Goal: Check status: Check status

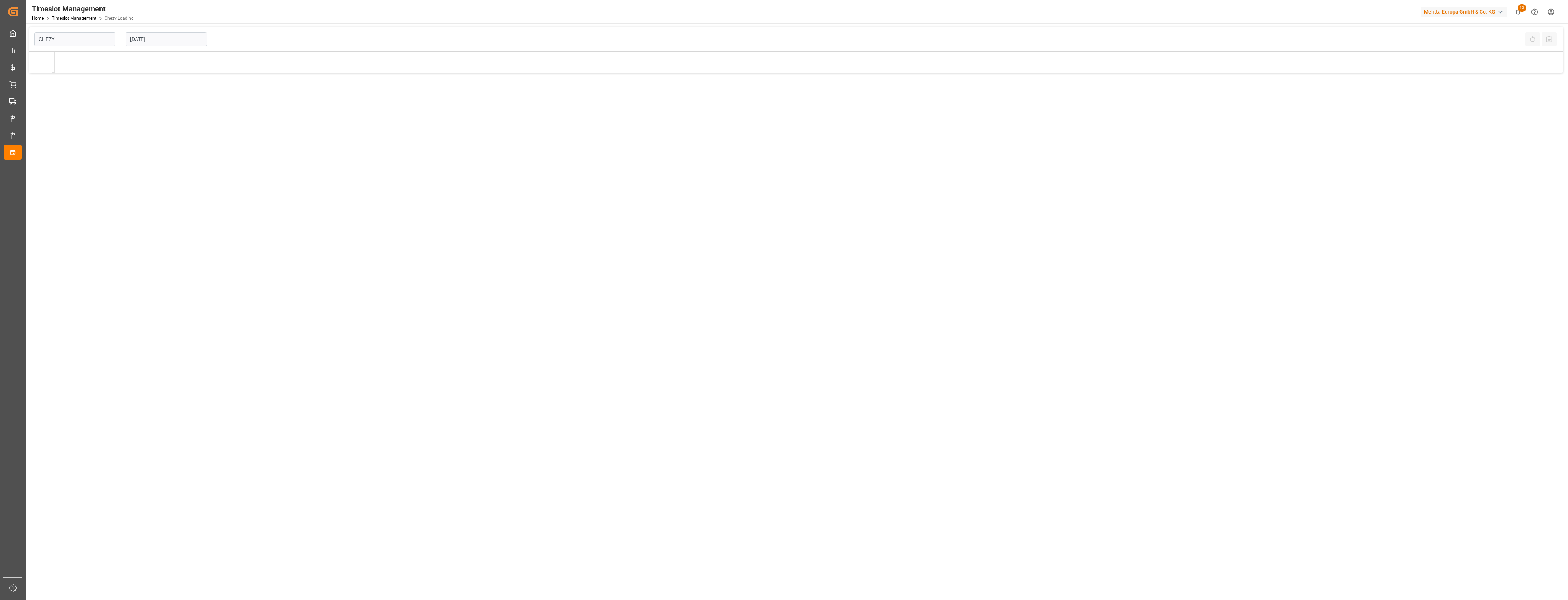
type input "Chezy Loading"
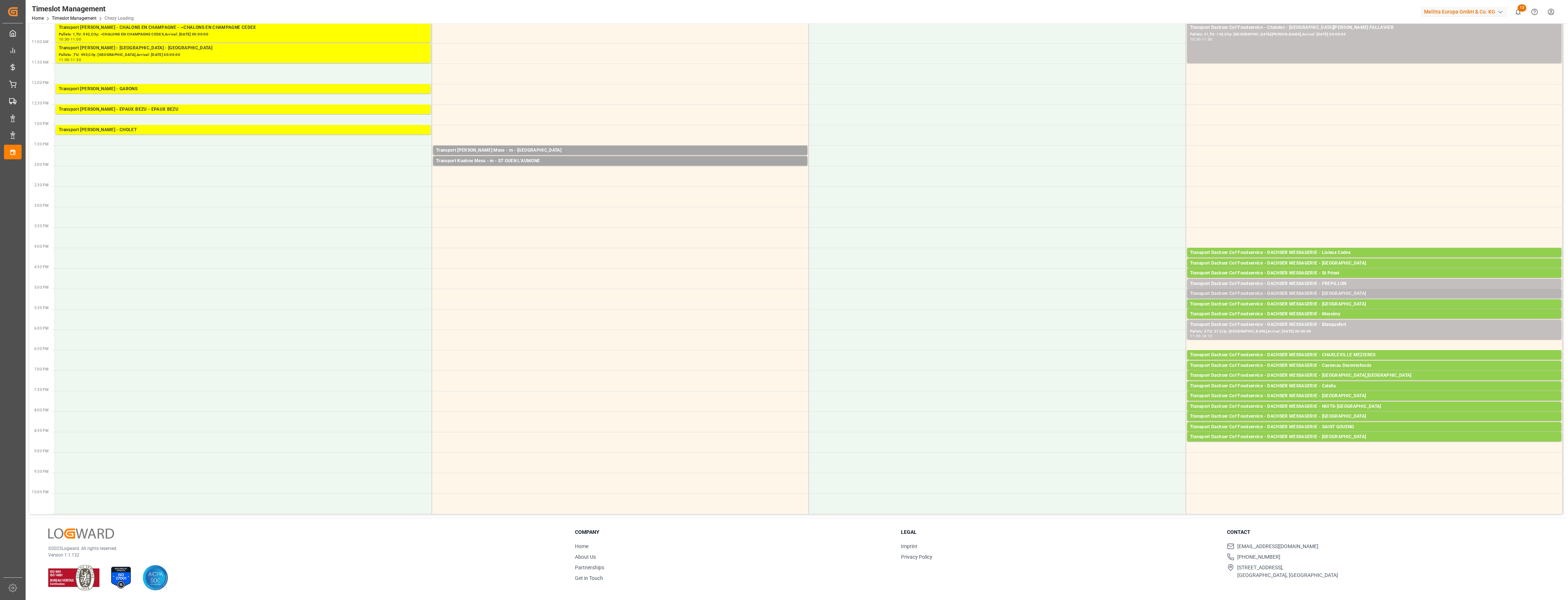
scroll to position [158, 0]
click at [1349, 287] on div "Pallets: 1,TU: 10,City: FREPILLON,Arrival: [DATE] 00:00:00" at bounding box center [1374, 290] width 368 height 6
click at [1111, 305] on button "Open" at bounding box center [1091, 305] width 51 height 9
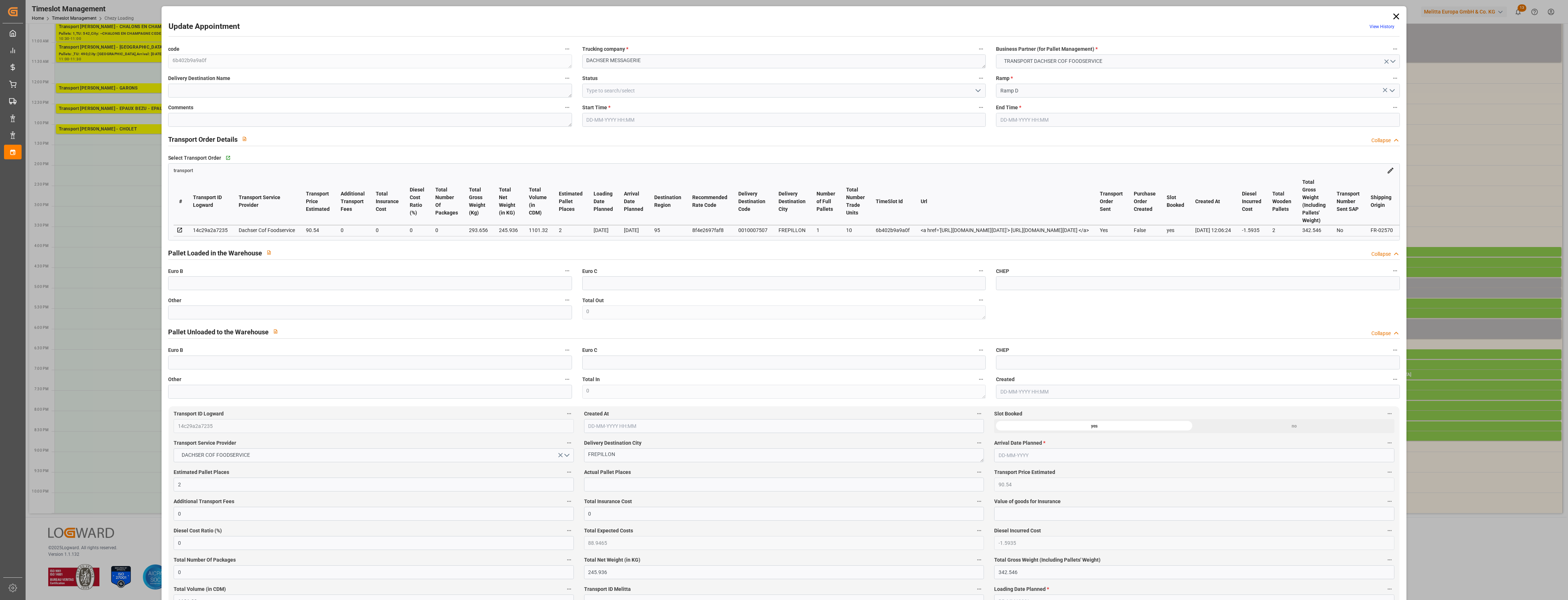
type input "[DATE] 16:45"
type input "[DATE] 17:00"
type input "[DATE] 13:19"
type input "[DATE] 12:06"
type input "[DATE]"
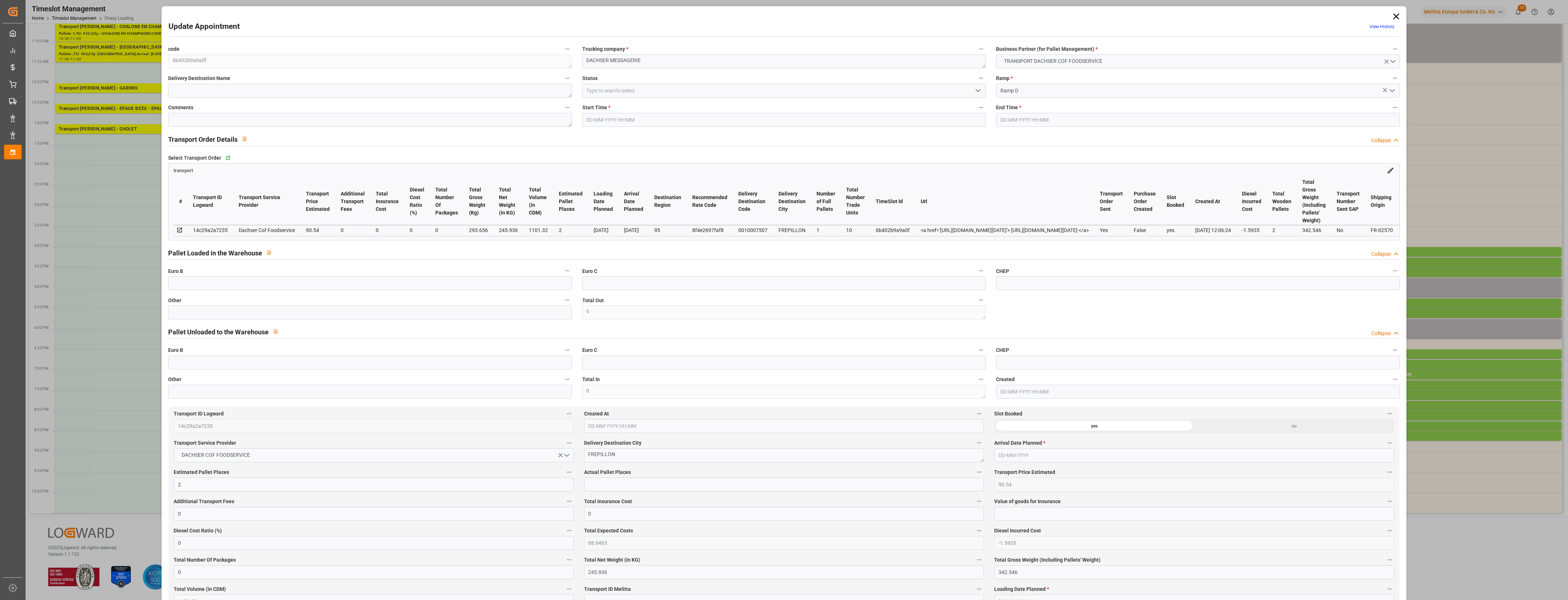
type input "[DATE]"
click at [352, 312] on input "text" at bounding box center [369, 312] width 404 height 14
type input "1"
click at [625, 490] on input "text" at bounding box center [784, 484] width 400 height 14
type input "1"
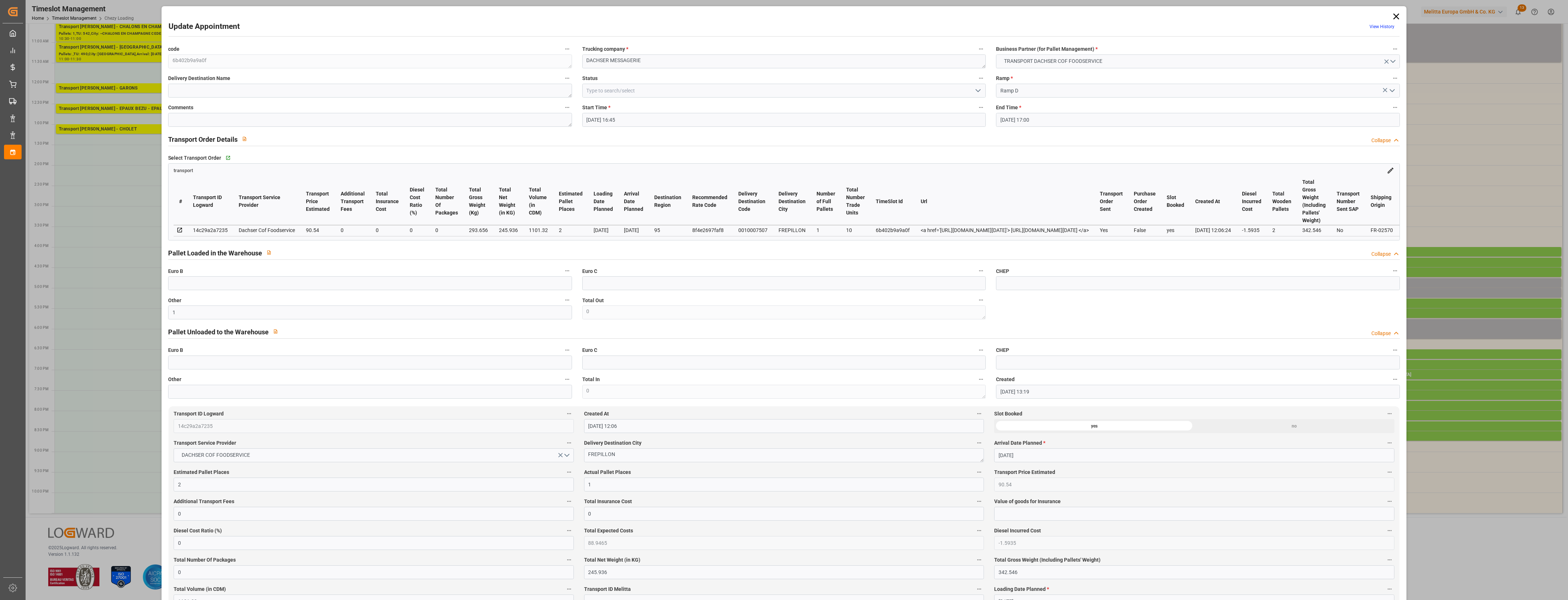
click at [667, 478] on label "Actual Pallet Places" at bounding box center [784, 472] width 400 height 10
click at [975, 477] on button "Actual Pallet Places" at bounding box center [979, 472] width 10 height 10
click at [673, 474] on div at bounding box center [784, 300] width 1568 height 600
click at [977, 92] on icon "open menu" at bounding box center [978, 91] width 9 height 9
click at [654, 217] on div "Picked Up" at bounding box center [784, 222] width 403 height 16
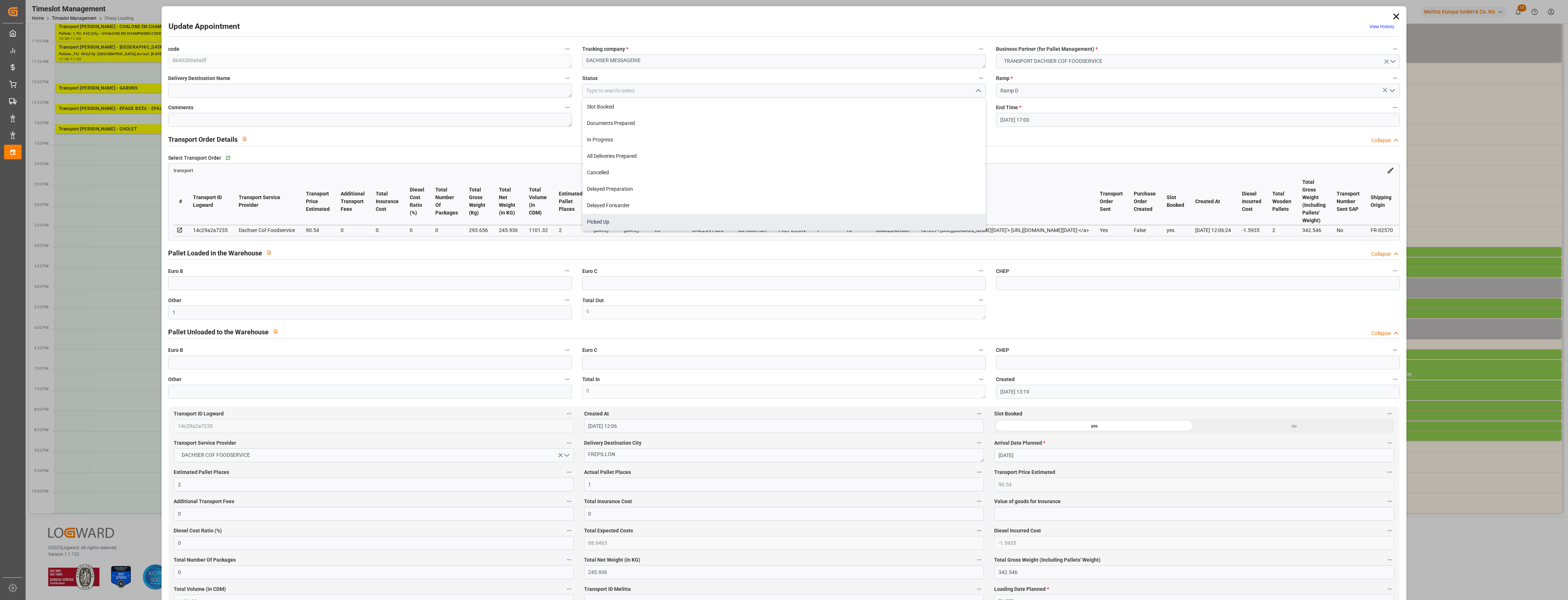
type input "Picked Up"
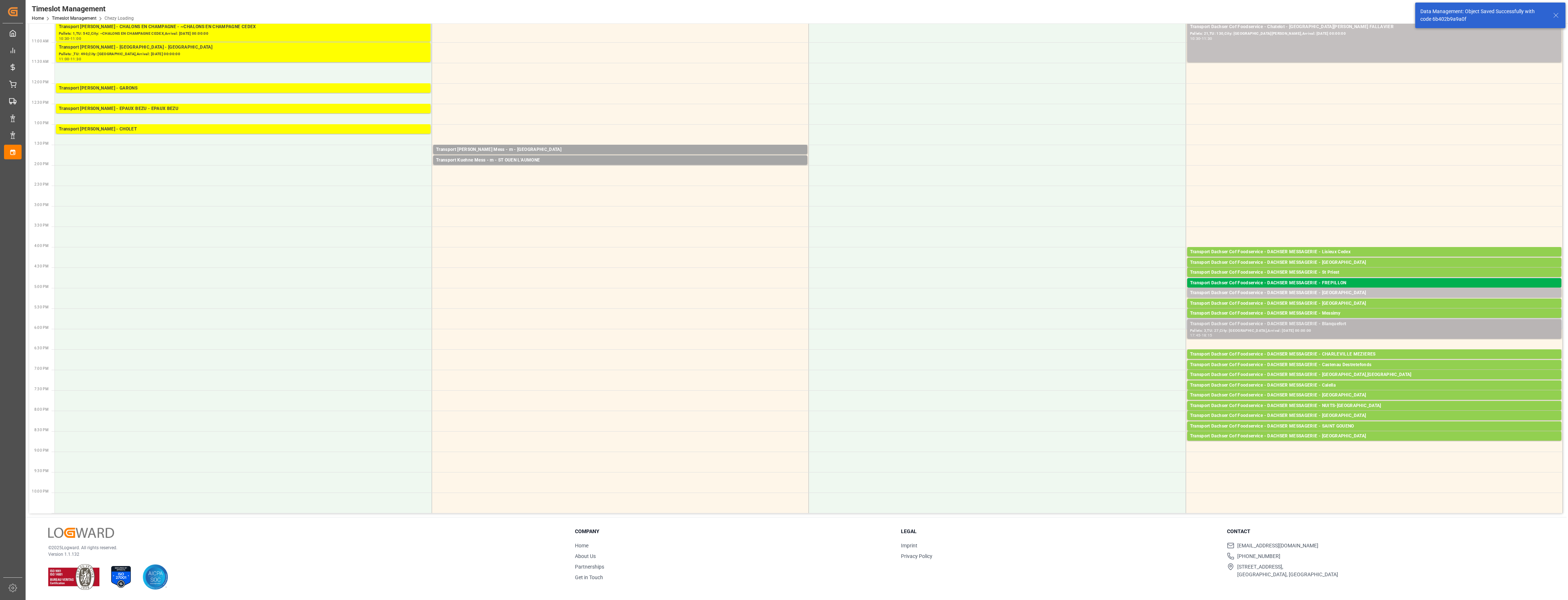
click at [1347, 328] on div "Pallets: 3,TU: 27,City: [GEOGRAPHIC_DATA],Arrival: [DATE] 00:00:00" at bounding box center [1374, 331] width 368 height 6
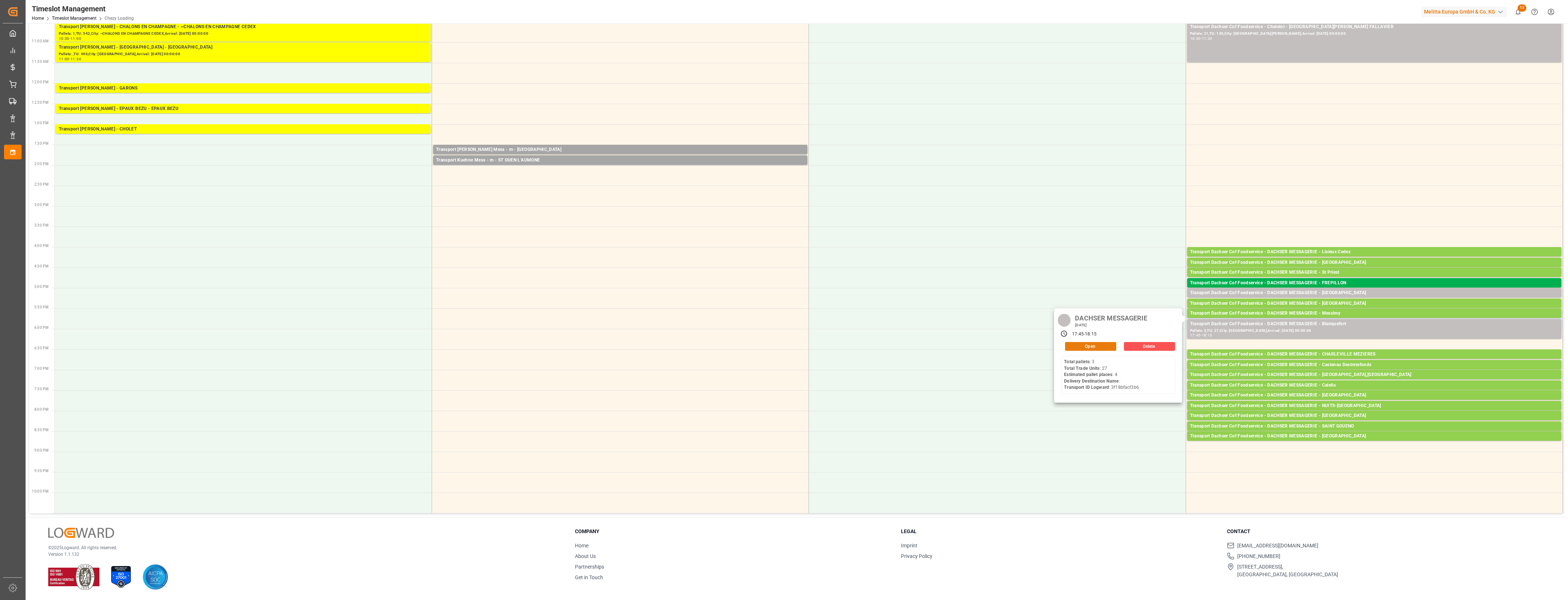
click at [1083, 349] on button "Open" at bounding box center [1091, 346] width 51 height 9
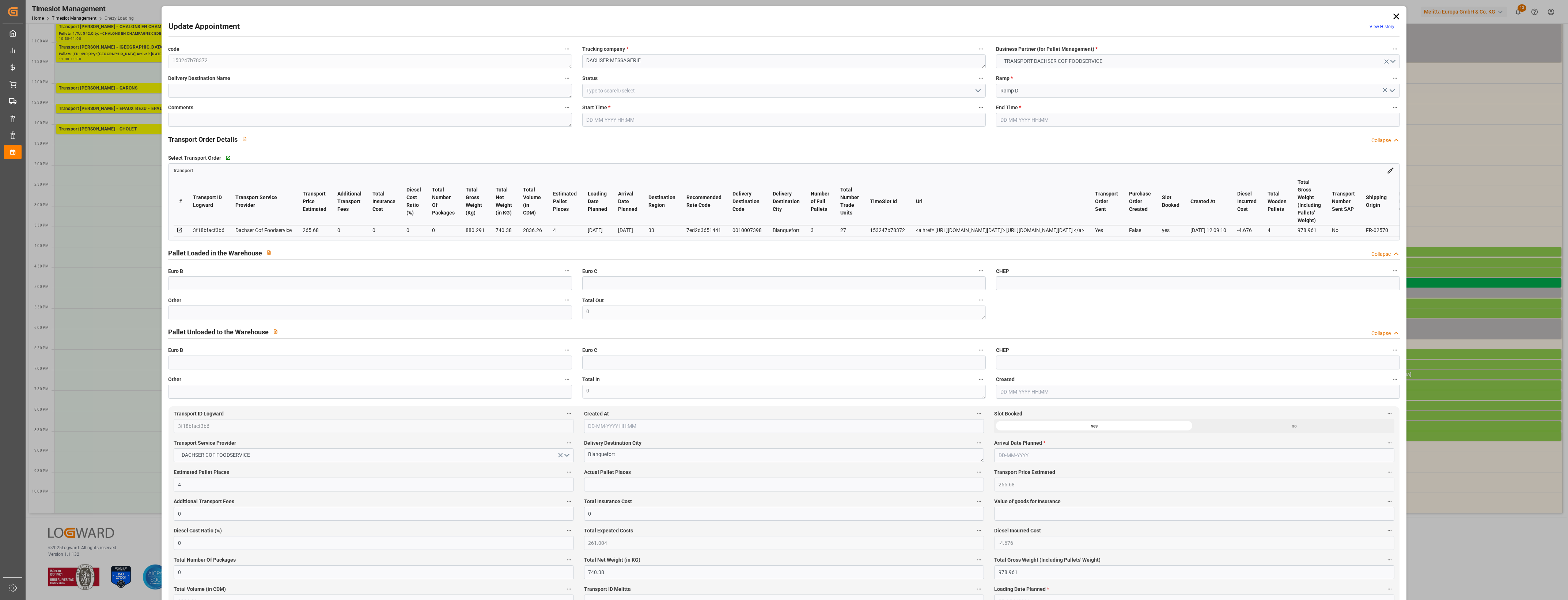
type input "[DATE] 17:45"
type input "[DATE] 18:15"
type input "[DATE] 13:22"
type input "[DATE] 12:09"
type input "[DATE]"
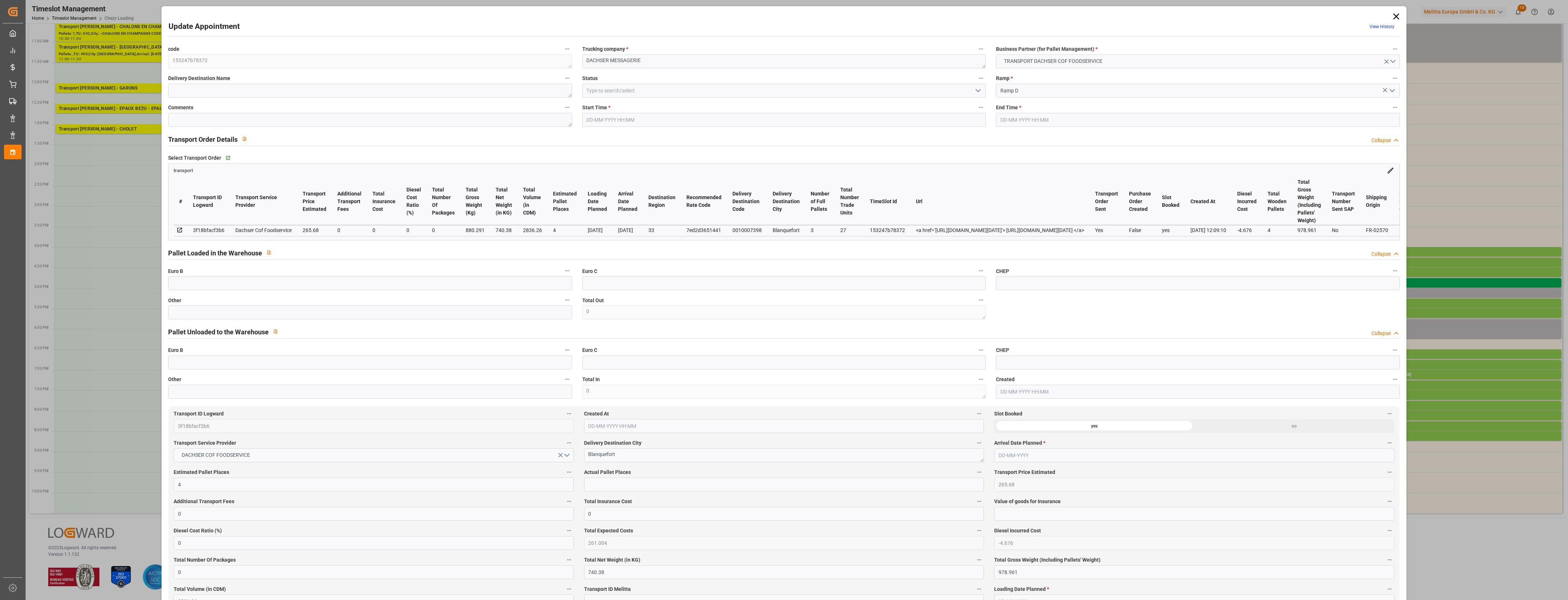
type input "[DATE]"
click at [251, 316] on input "text" at bounding box center [369, 312] width 404 height 14
type input "3"
drag, startPoint x: 596, startPoint y: 483, endPoint x: 603, endPoint y: 483, distance: 7.0
click at [596, 483] on input "text" at bounding box center [784, 484] width 400 height 14
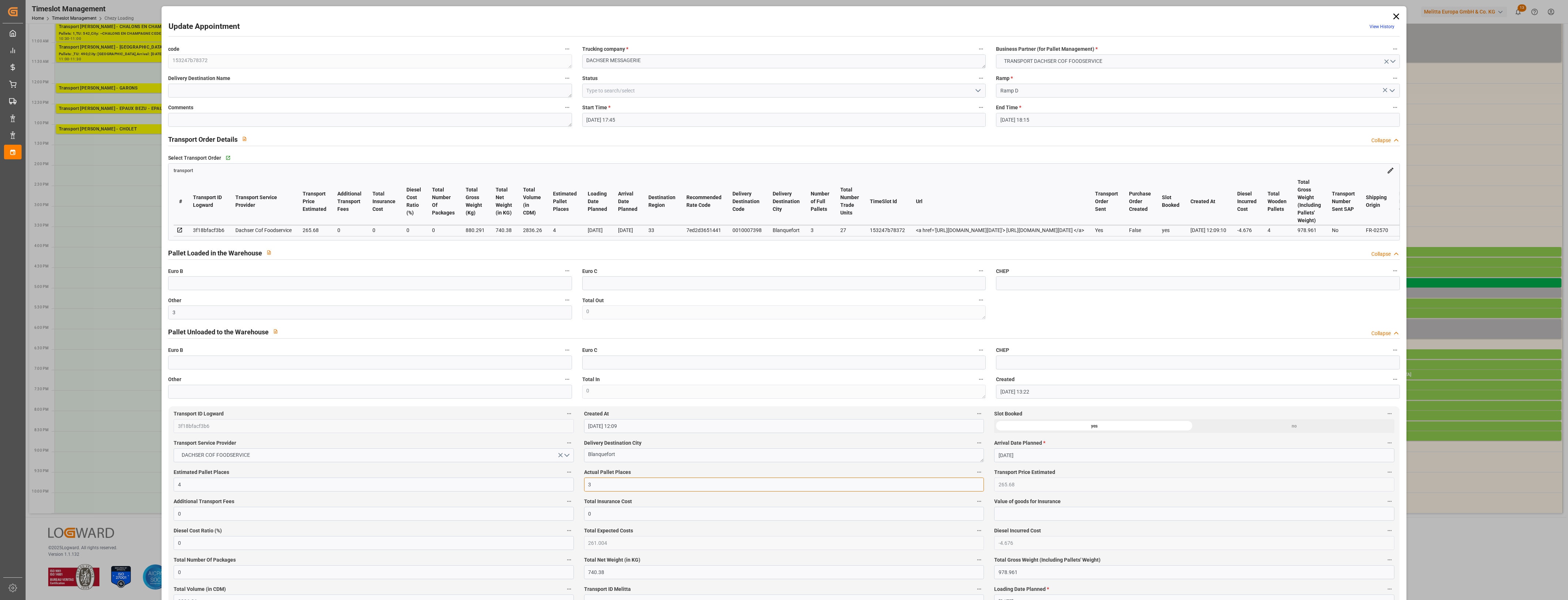
type input "3"
click at [651, 472] on label "Actual Pallet Places" at bounding box center [784, 472] width 400 height 10
click at [975, 472] on button "Actual Pallet Places" at bounding box center [979, 472] width 10 height 10
click at [678, 472] on div at bounding box center [784, 300] width 1568 height 600
click at [981, 91] on icon "open menu" at bounding box center [978, 91] width 9 height 9
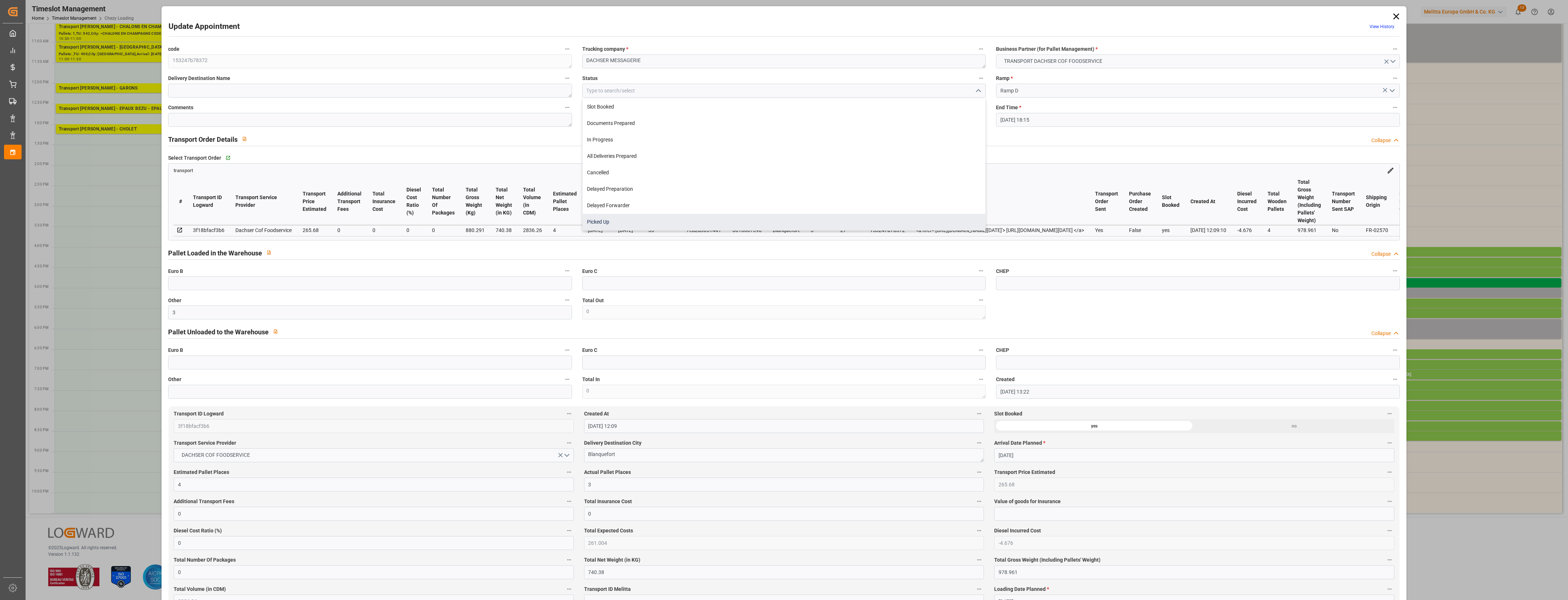
click at [628, 220] on div "Picked Up" at bounding box center [784, 222] width 403 height 16
type input "Picked Up"
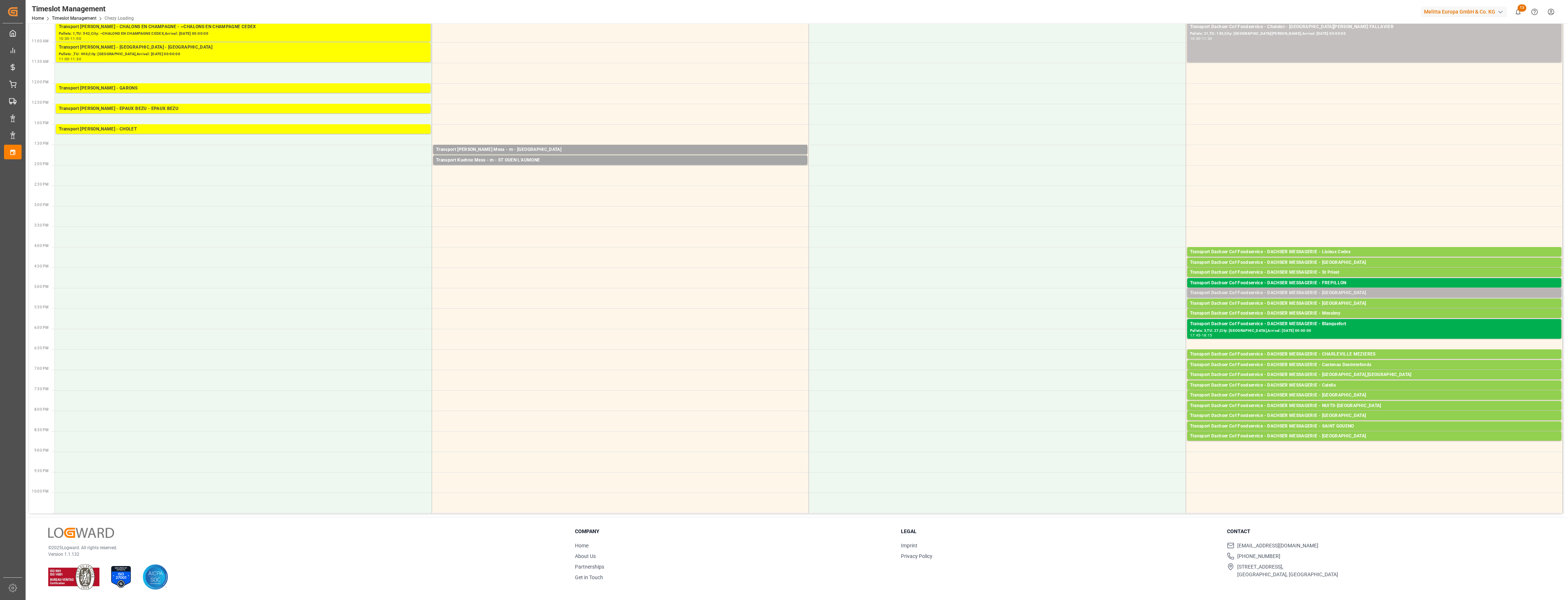
click at [1343, 293] on div "Transport Dachser Cof Foodservice - DACHSER MESSAGERIE - [GEOGRAPHIC_DATA]" at bounding box center [1374, 293] width 368 height 7
click at [1108, 326] on button "Open" at bounding box center [1091, 326] width 51 height 9
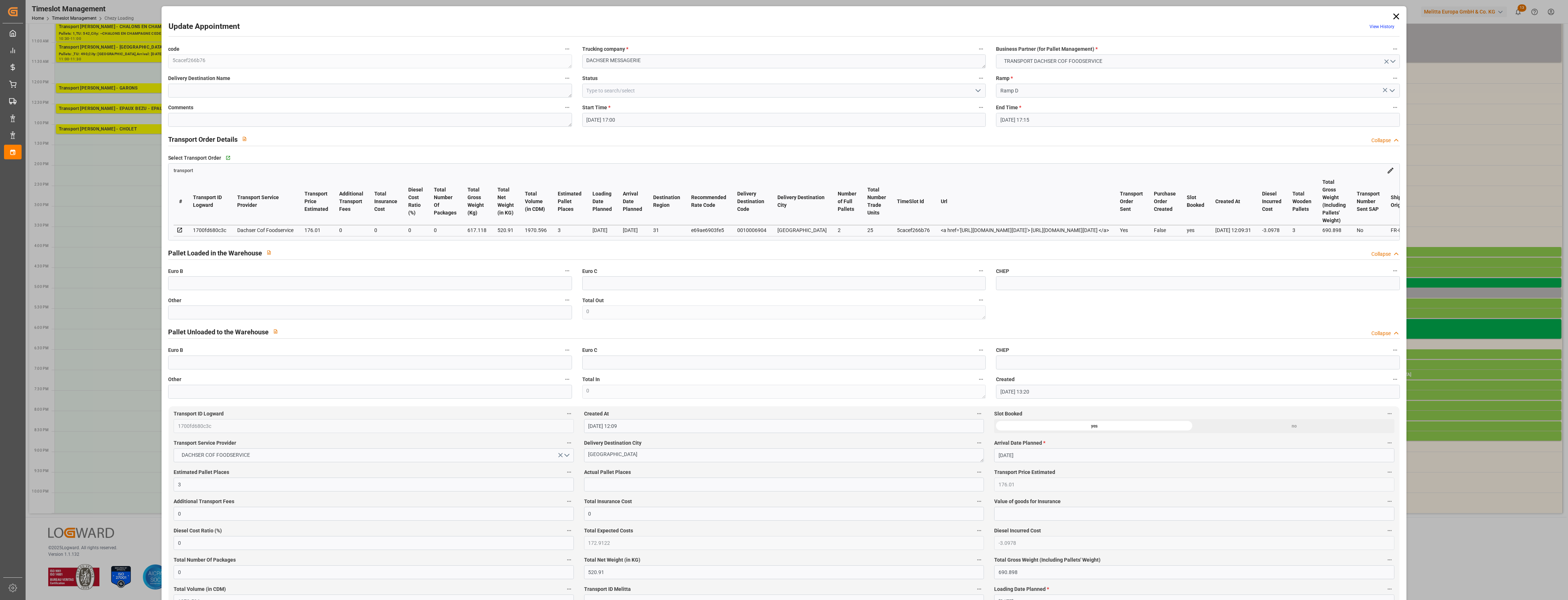
type input "[DATE] 17:00"
type input "[DATE] 17:15"
type input "[DATE] 13:20"
type input "[DATE] 12:09"
type input "[DATE]"
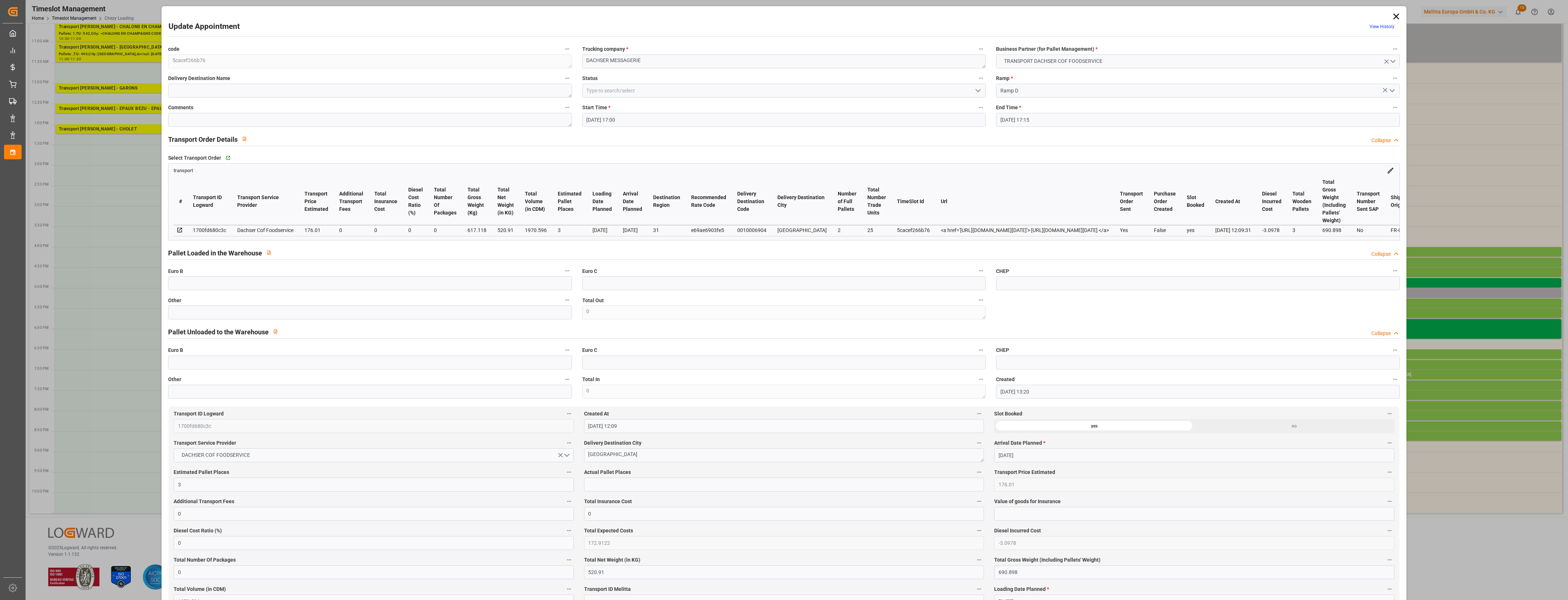
type input "[DATE]"
click at [212, 319] on input "text" at bounding box center [369, 312] width 404 height 14
type input "2"
click at [643, 490] on input "text" at bounding box center [784, 484] width 400 height 14
type input "2"
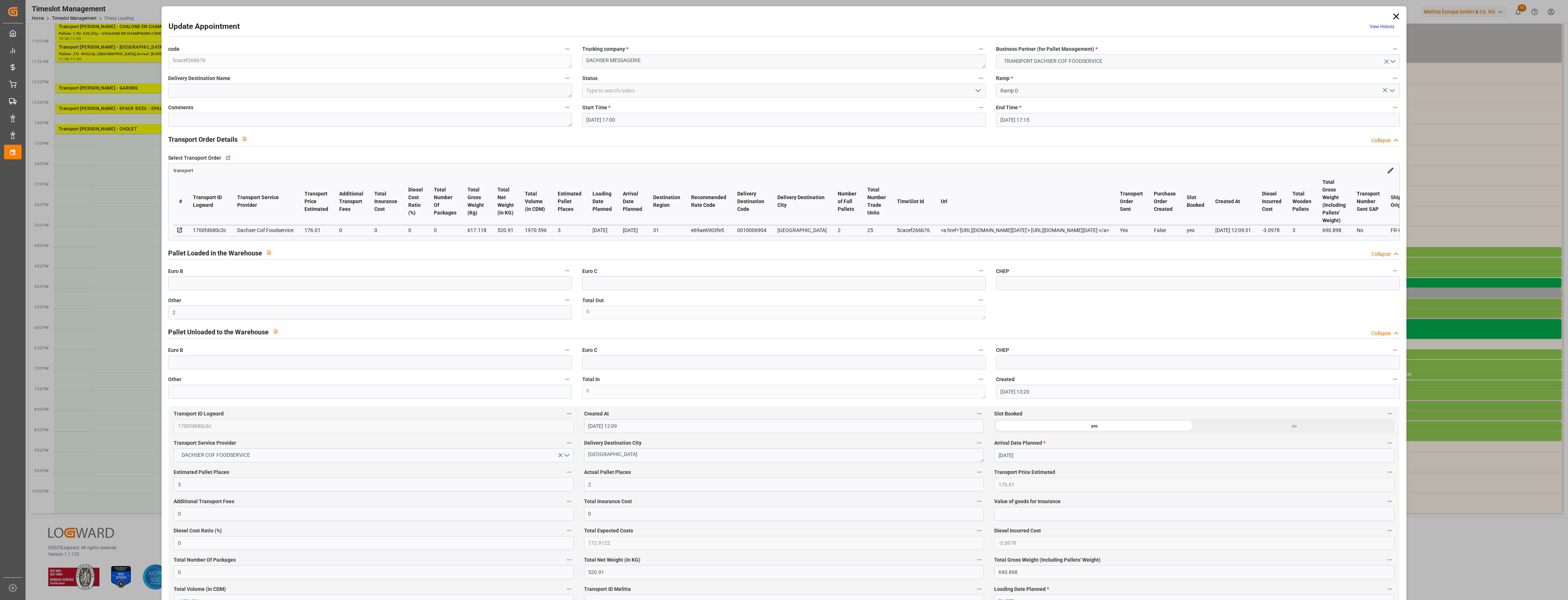
click at [673, 474] on label "Actual Pallet Places" at bounding box center [784, 472] width 400 height 10
click at [975, 474] on button "Actual Pallet Places" at bounding box center [979, 472] width 10 height 10
click at [673, 474] on div at bounding box center [784, 300] width 1568 height 600
click at [979, 88] on icon "open menu" at bounding box center [978, 91] width 9 height 9
click at [671, 221] on div "Picked Up" at bounding box center [784, 222] width 403 height 16
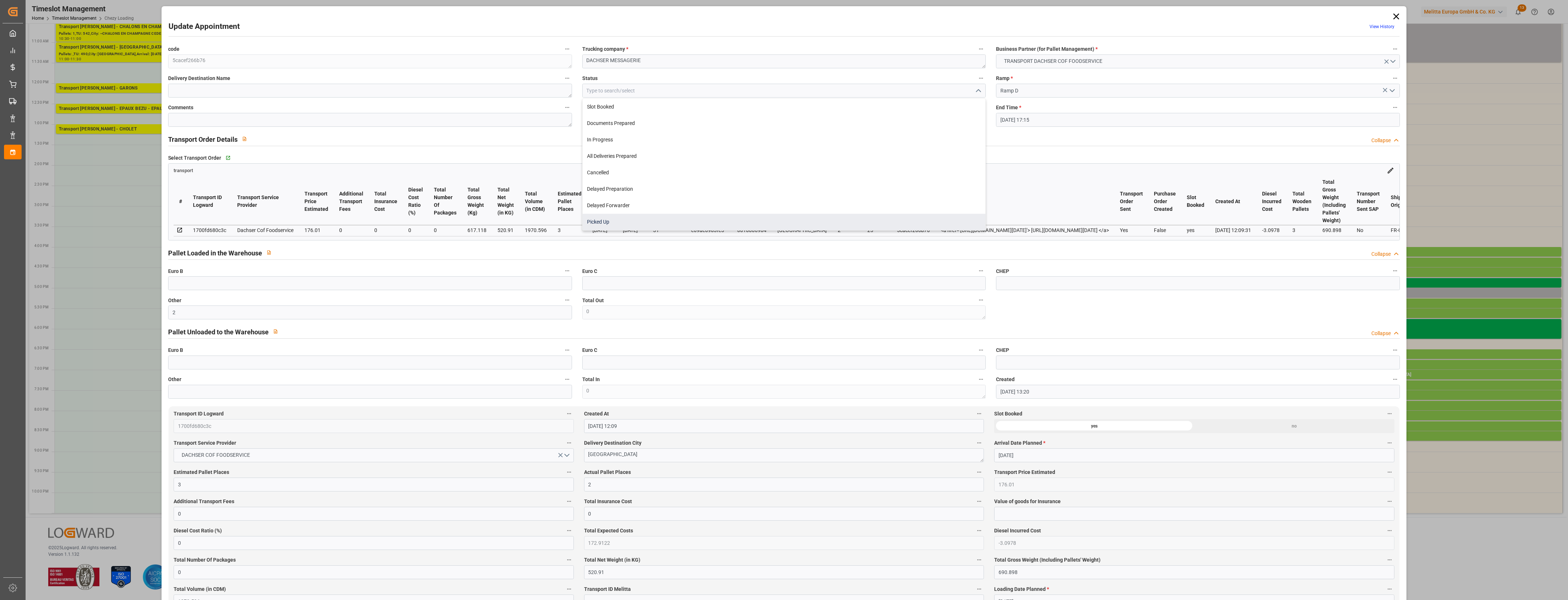
type input "Picked Up"
